Goal: Task Accomplishment & Management: Use online tool/utility

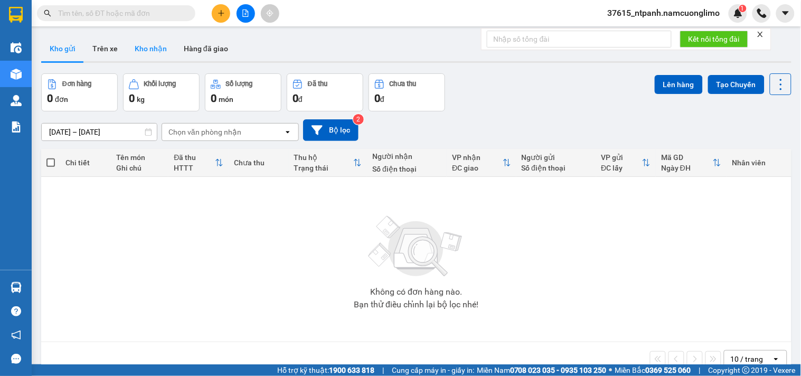
click at [152, 48] on button "Kho nhận" at bounding box center [150, 48] width 49 height 25
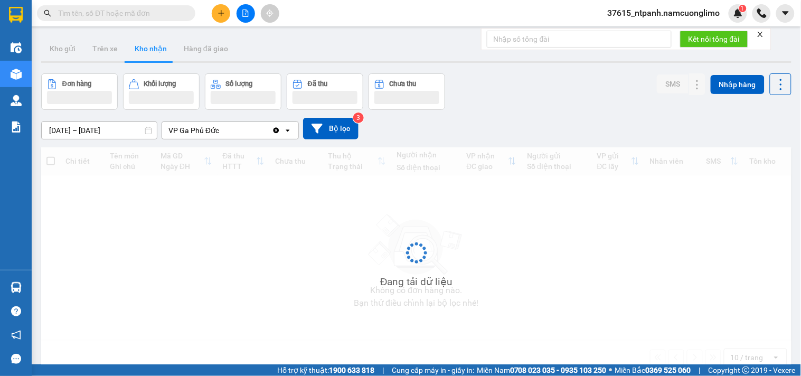
click at [152, 48] on button "Kho nhận" at bounding box center [150, 48] width 49 height 25
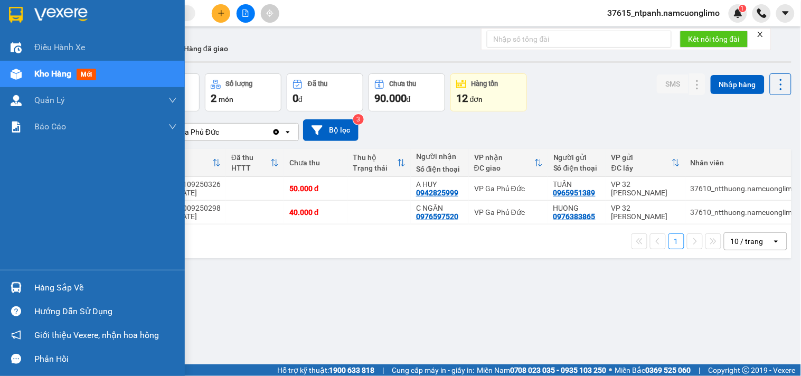
click at [64, 288] on div "Hàng sắp về" at bounding box center [105, 288] width 143 height 16
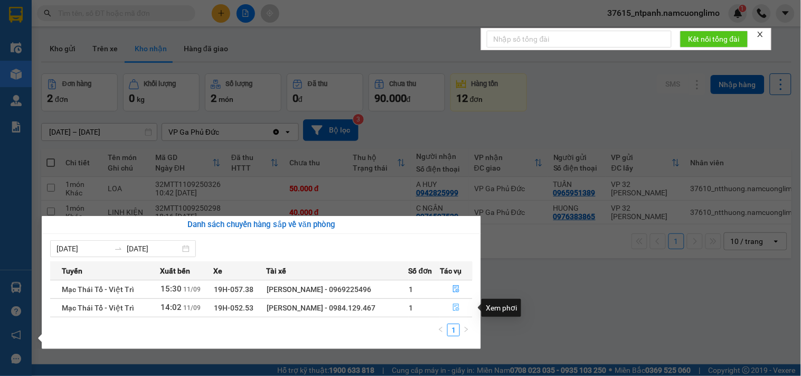
click at [457, 307] on icon "file-done" at bounding box center [456, 307] width 7 height 7
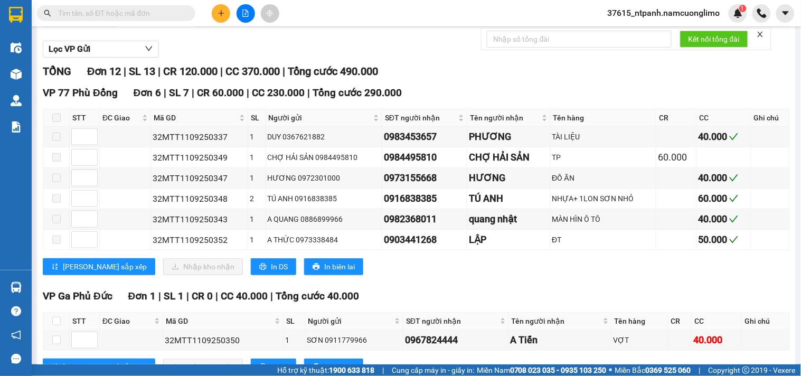
scroll to position [176, 0]
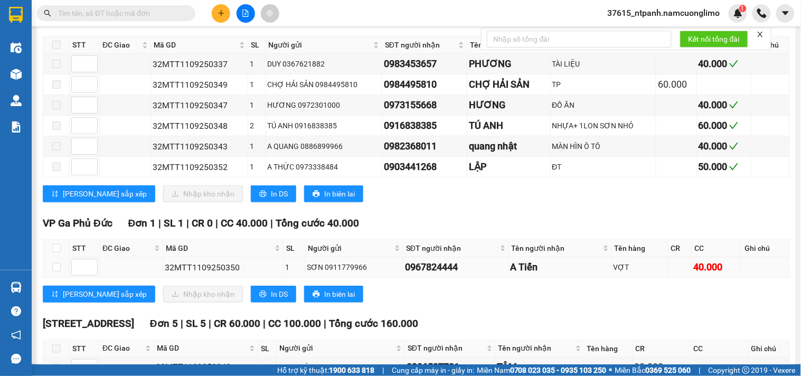
click at [51, 278] on td at bounding box center [56, 267] width 26 height 21
click at [54, 271] on input "checkbox" at bounding box center [56, 267] width 8 height 8
checkbox input "true"
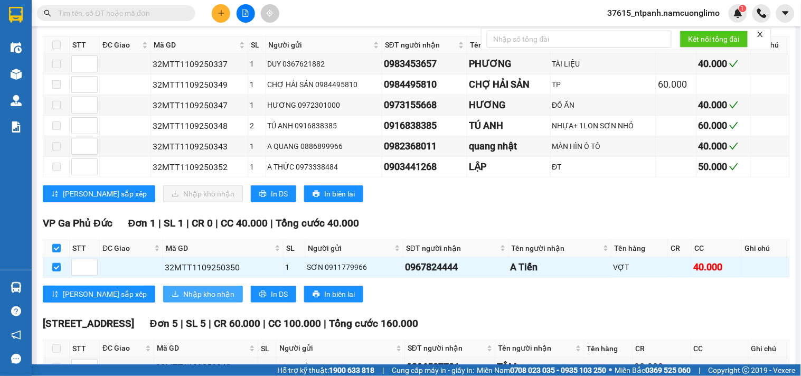
click at [183, 300] on span "Nhập kho nhận" at bounding box center [208, 294] width 51 height 12
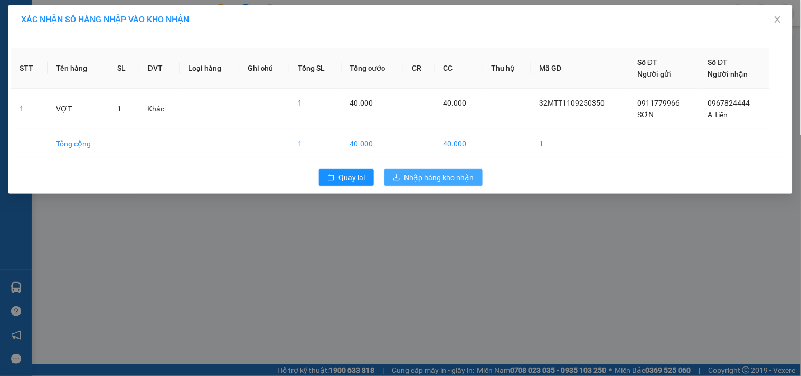
click at [449, 181] on span "Nhập hàng kho nhận" at bounding box center [439, 178] width 70 height 12
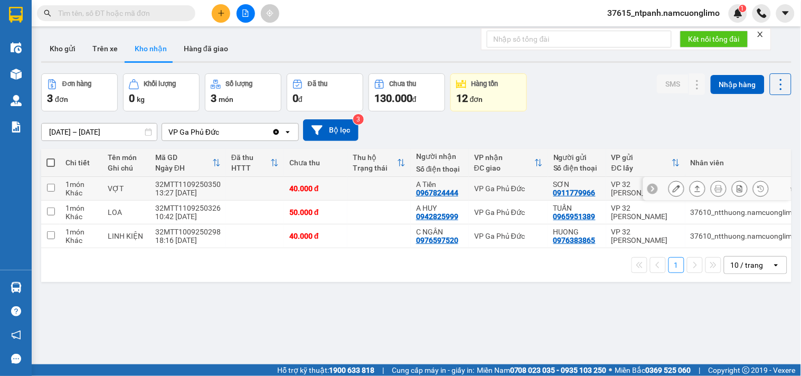
click at [52, 189] on input "checkbox" at bounding box center [51, 188] width 8 height 8
checkbox input "true"
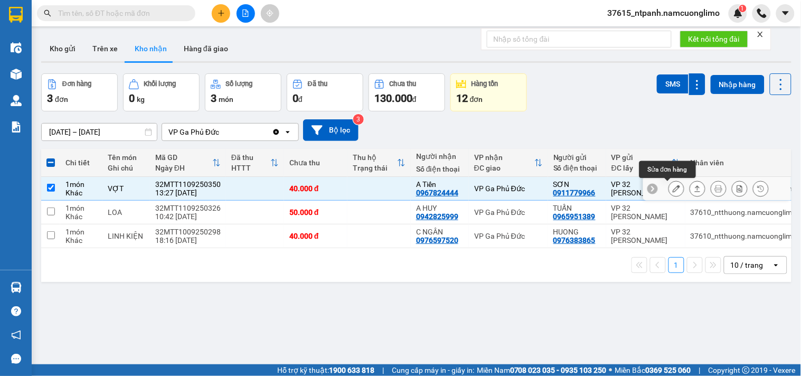
click at [672, 192] on button at bounding box center [676, 189] width 15 height 18
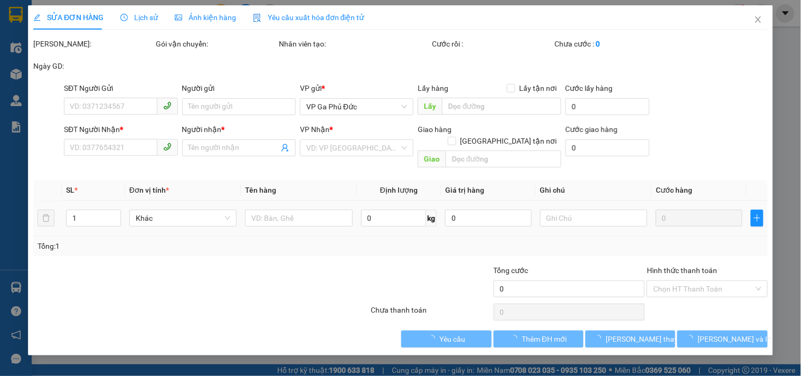
type input "0911779966"
type input "SƠN"
type input "0967824444"
type input "A Tiến"
type input "40.000"
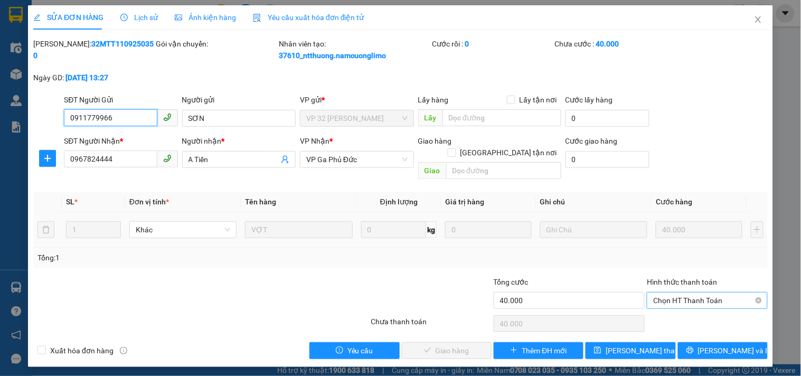
click at [677, 293] on span "Chọn HT Thanh Toán" at bounding box center [707, 301] width 108 height 16
click at [667, 312] on div "Tại văn phòng" at bounding box center [708, 310] width 108 height 12
type input "0"
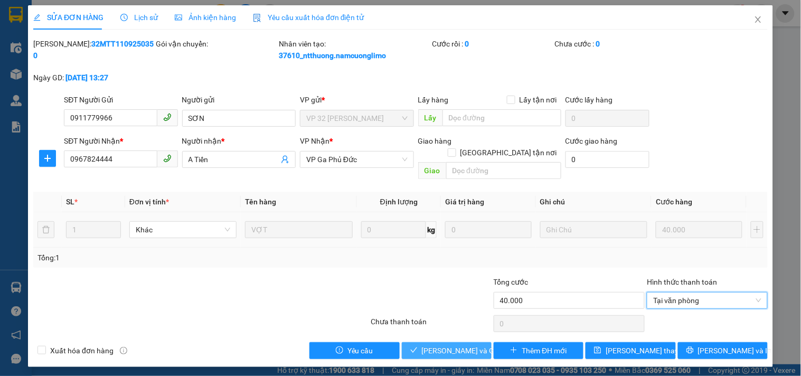
click at [457, 345] on span "[PERSON_NAME] và Giao hàng" at bounding box center [472, 351] width 101 height 12
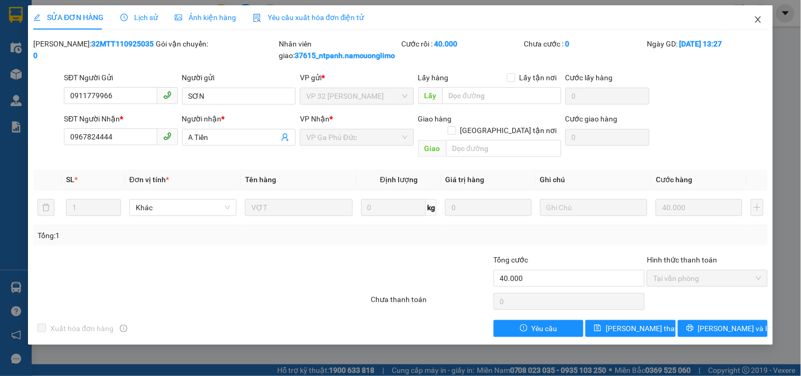
click at [759, 19] on icon "close" at bounding box center [758, 19] width 6 height 6
